Goal: Find specific page/section: Find specific page/section

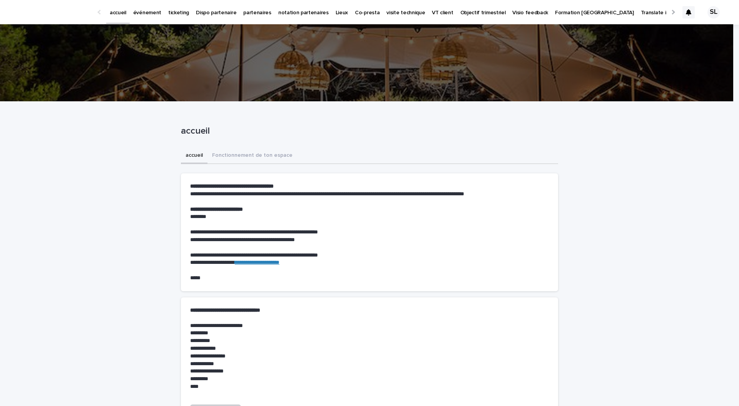
click at [160, 9] on div "événement" at bounding box center [147, 8] width 35 height 16
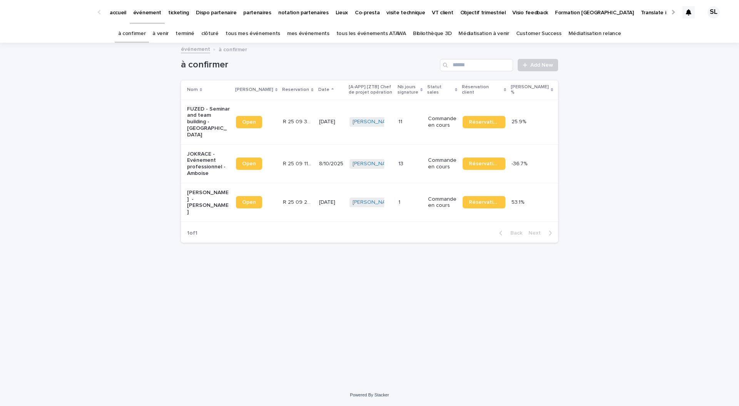
click at [200, 122] on p "FUZED - Seminar and team building - [GEOGRAPHIC_DATA]" at bounding box center [208, 122] width 43 height 32
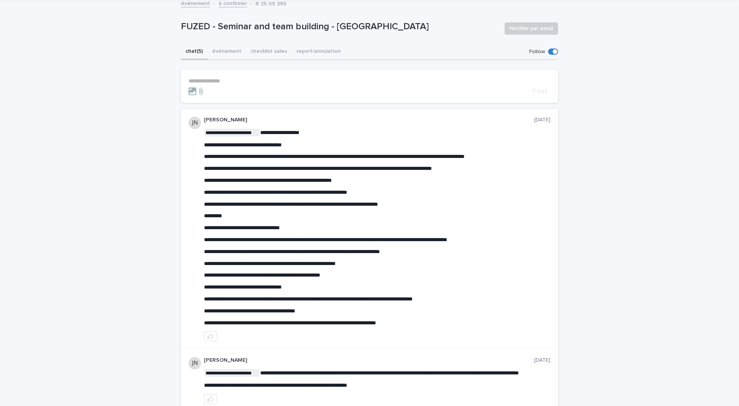
scroll to position [46, 0]
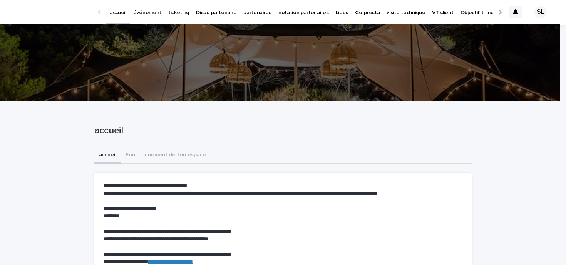
click at [148, 15] on p "événement" at bounding box center [147, 8] width 28 height 16
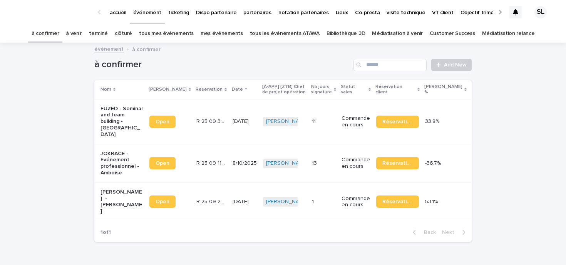
click at [261, 55] on div "à confirmer Add New" at bounding box center [282, 61] width 377 height 37
click at [190, 233] on div "à confirmer Add New Nom Lien Stacker Reservation Date [A-APP] [ZTB] Chef de pro…" at bounding box center [282, 145] width 377 height 205
